Goal: Transaction & Acquisition: Purchase product/service

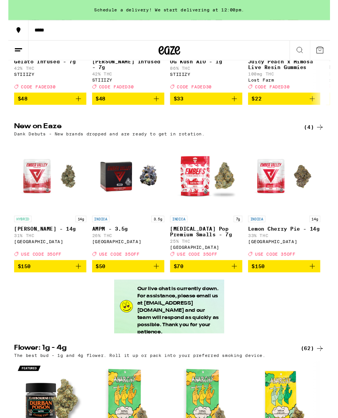
scroll to position [194, 0]
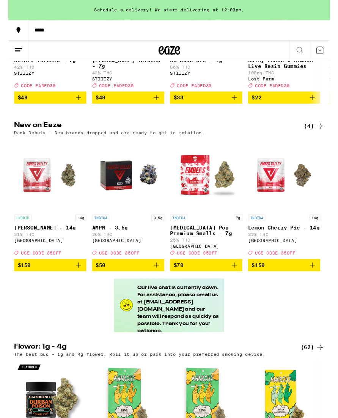
click at [86, 332] on div "Flower: 1g - 4g (62) The best bud - 1g and 4g flower. Roll it up or pack into y…" at bounding box center [169, 402] width 338 height 218
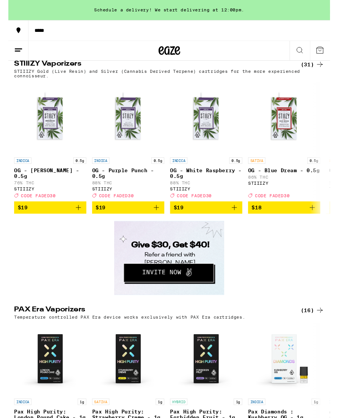
scroll to position [1175, 0]
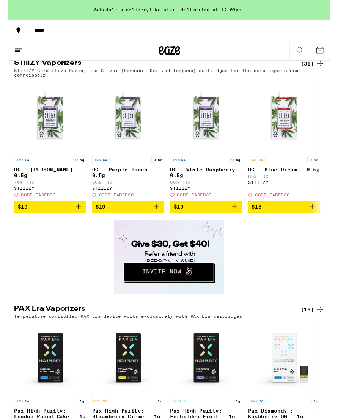
click at [88, 290] on div "PAX Era Vaporizers (16) Temperature controlled PAX Era device works exclusively…" at bounding box center [169, 351] width 338 height 239
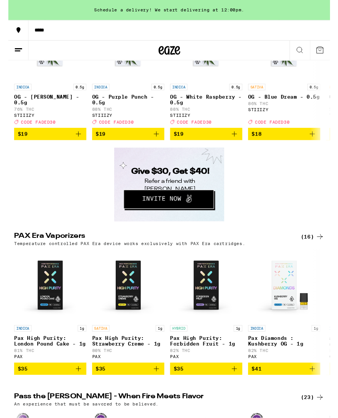
scroll to position [1253, 0]
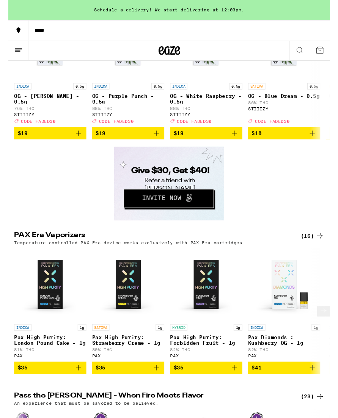
click at [111, 317] on img "Open page for Pax High Purity: Strawberry Creme - 1g from PAX" at bounding box center [126, 299] width 76 height 76
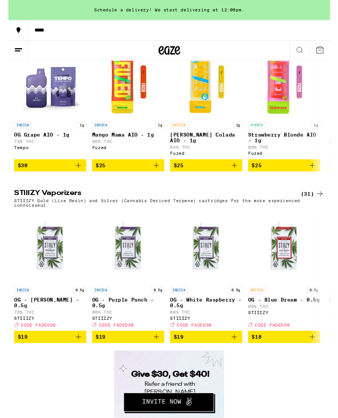
scroll to position [1039, 0]
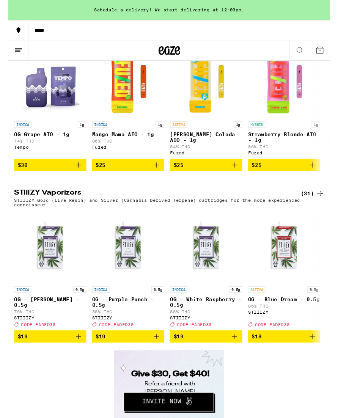
click at [120, 298] on img "Open page for OG - Purple Punch - 0.5g from STIIIZY" at bounding box center [126, 260] width 76 height 76
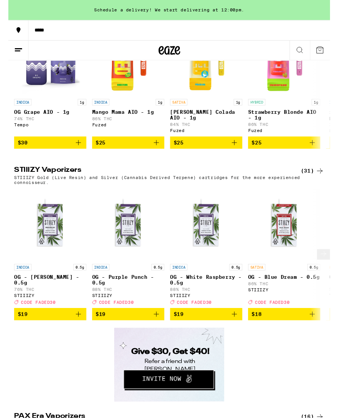
scroll to position [1065, 0]
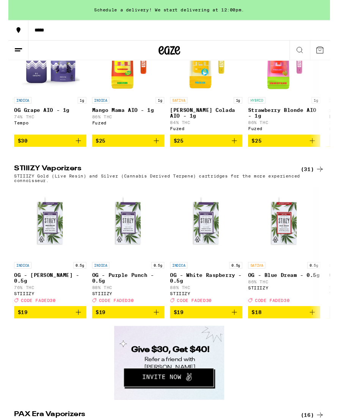
scroll to position [1071, 0]
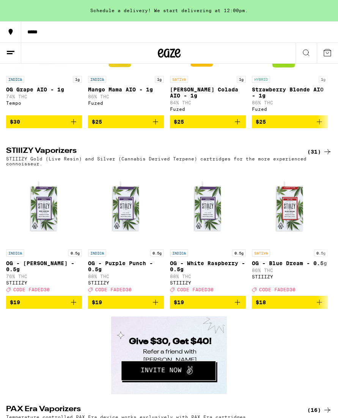
scroll to position [1085, 0]
